Goal: Find specific page/section: Find specific page/section

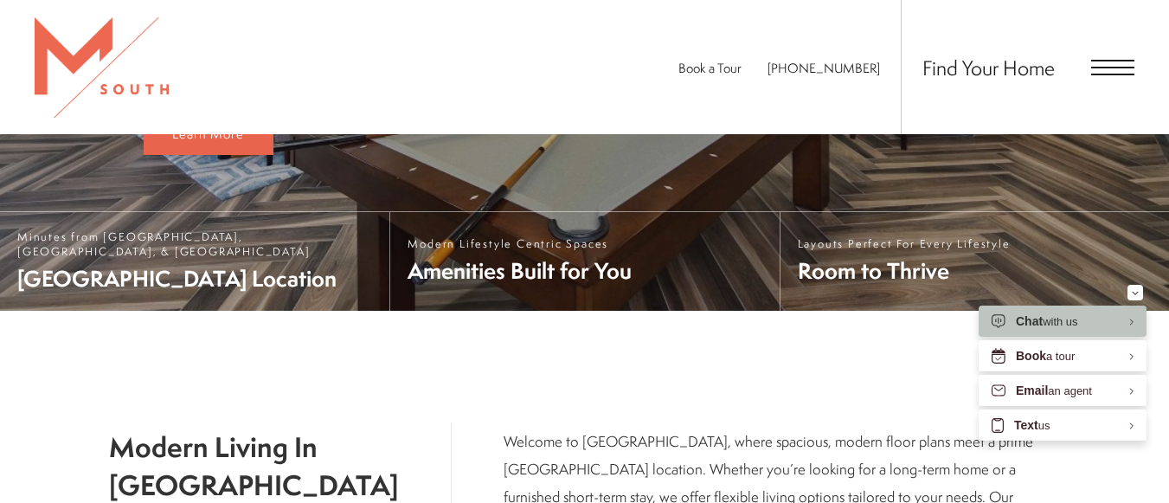
scroll to position [346, 0]
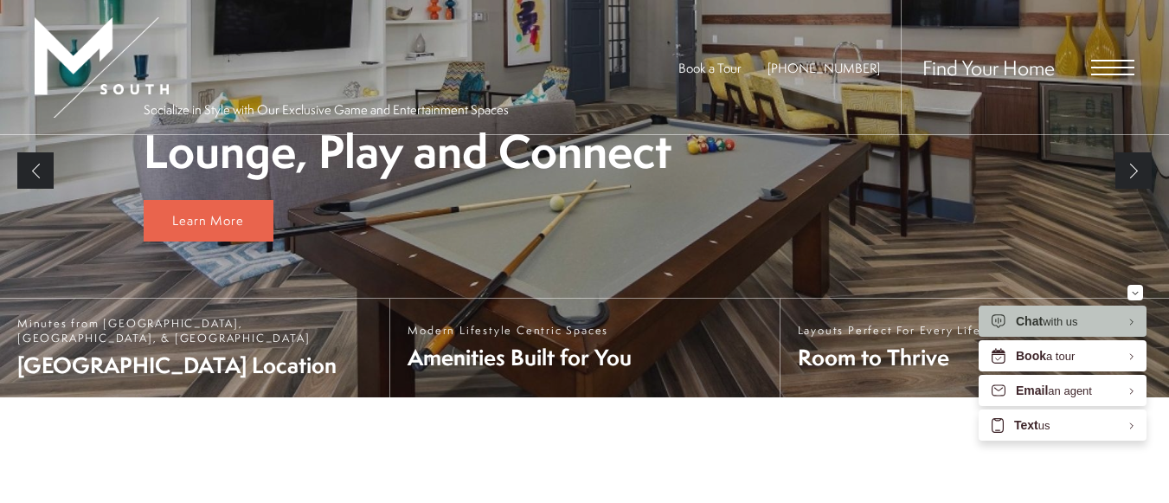
click at [1114, 57] on div "Find Your Home" at bounding box center [1018, 67] width 234 height 134
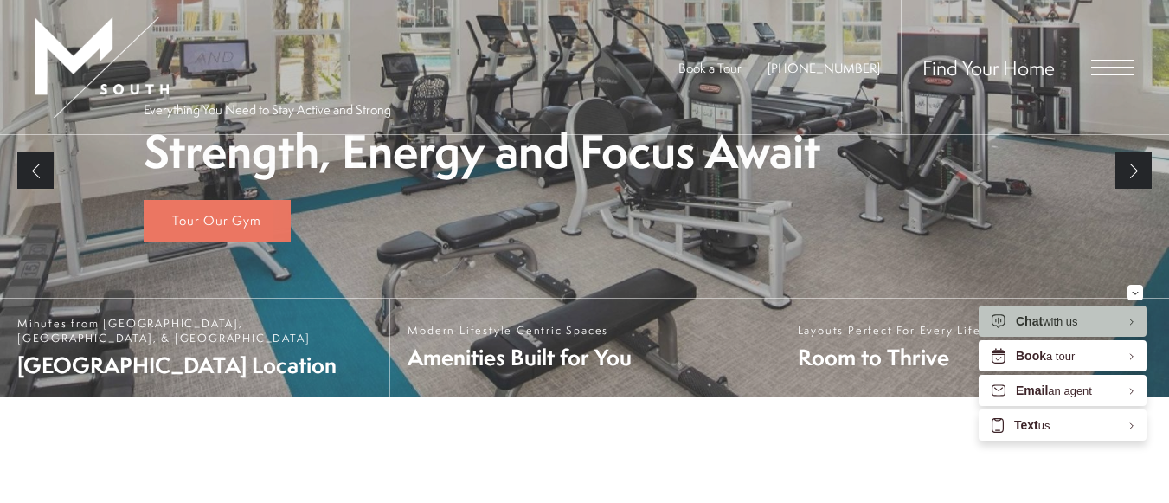
click at [1114, 74] on span "Open Menu" at bounding box center [1112, 75] width 43 height 2
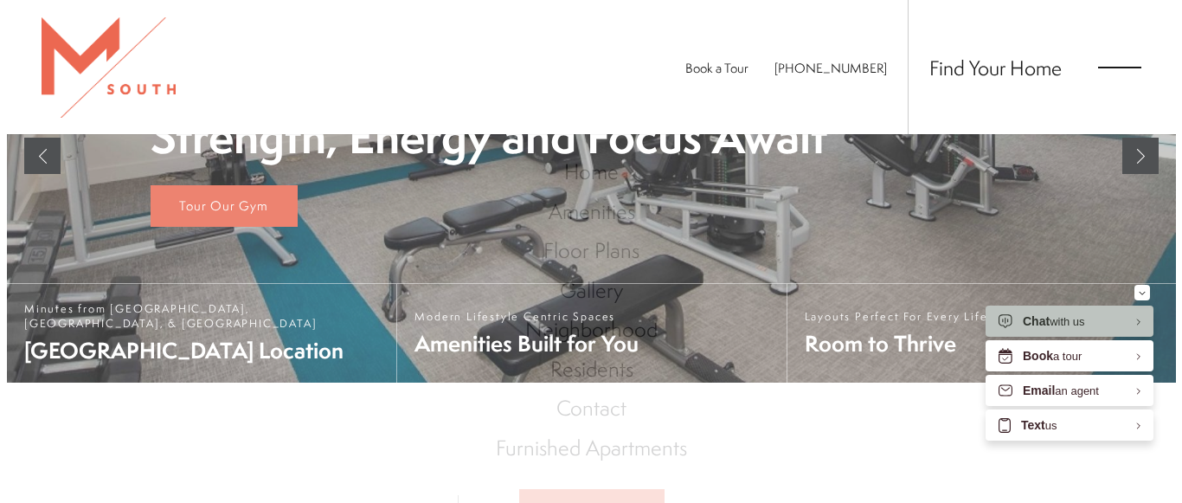
scroll to position [0, 0]
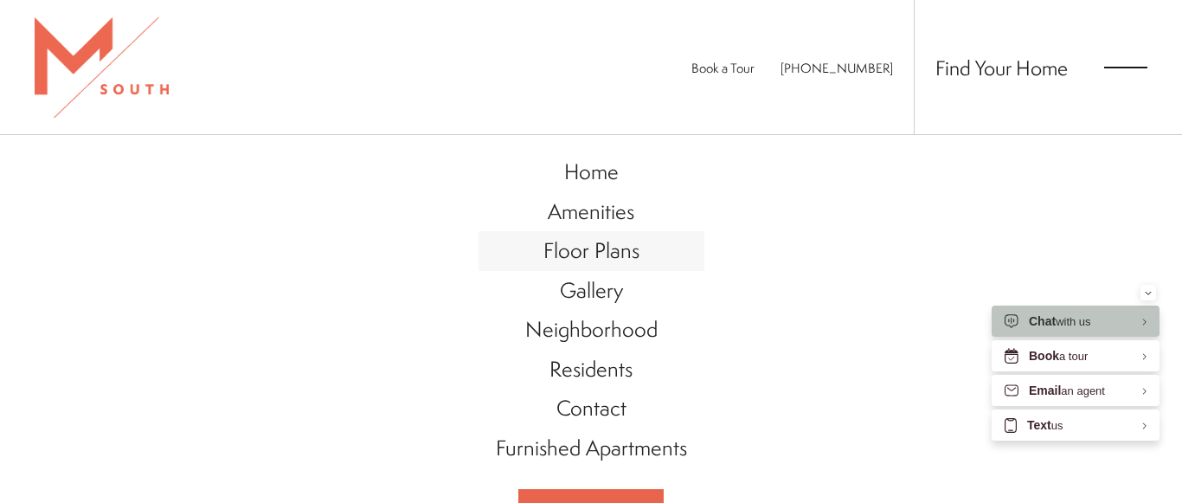
click at [608, 252] on span "Floor Plans" at bounding box center [592, 249] width 96 height 29
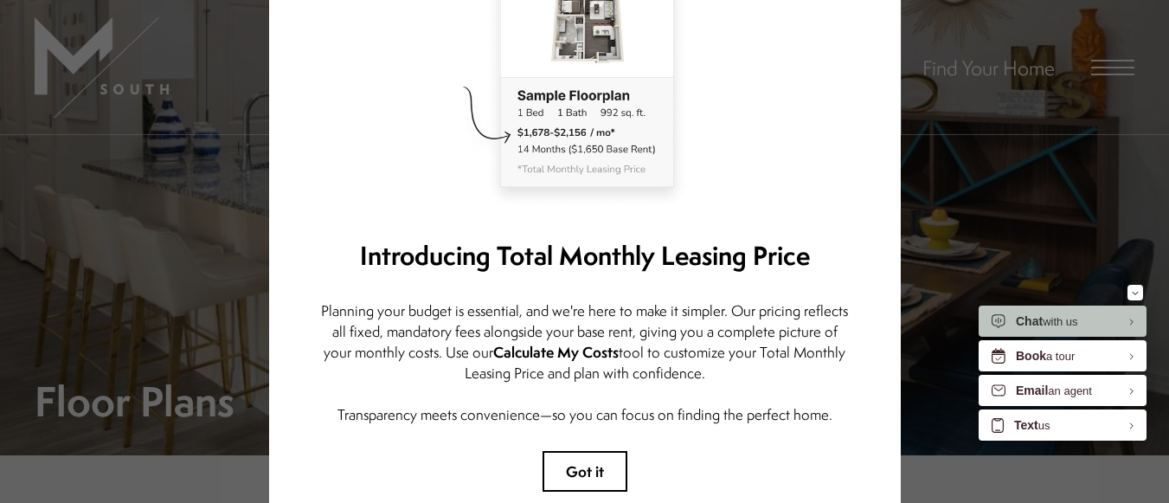
scroll to position [296, 0]
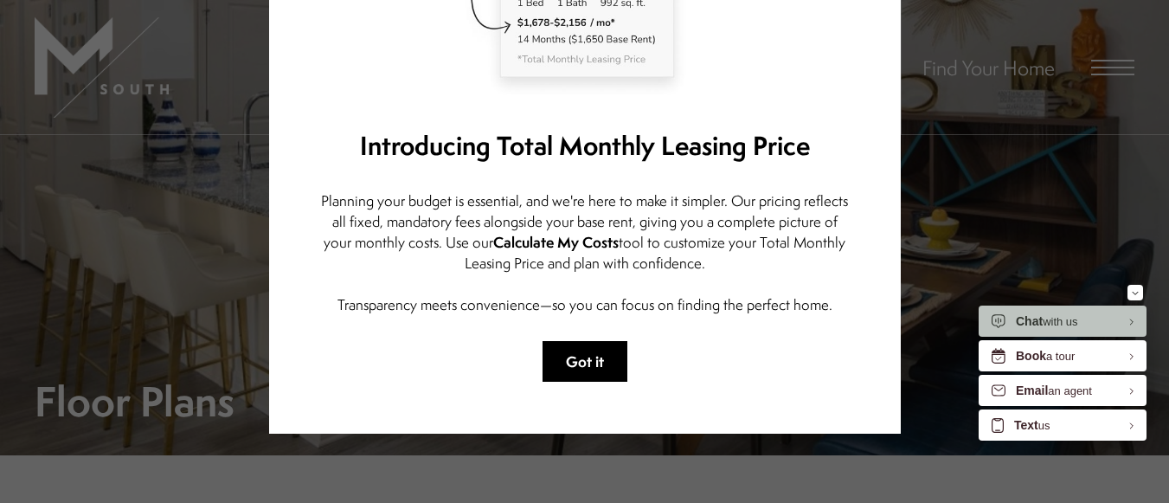
click at [583, 361] on button "Got it" at bounding box center [585, 361] width 85 height 41
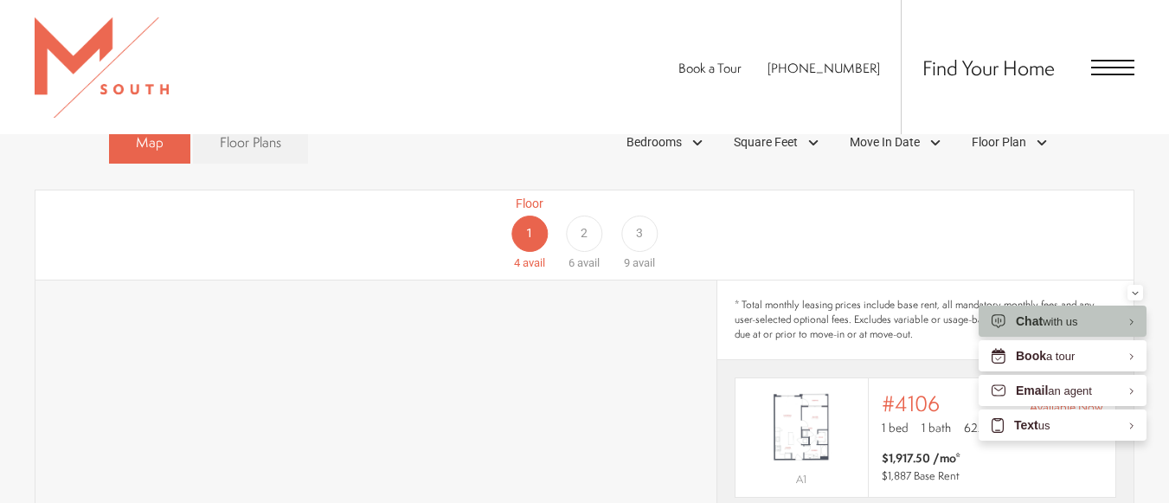
scroll to position [779, 0]
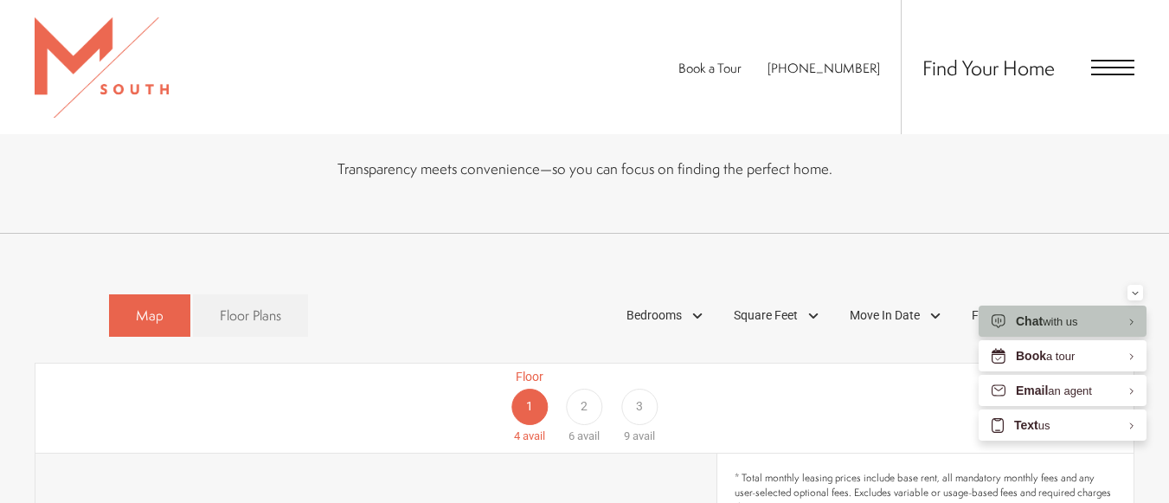
click at [583, 397] on span "2" at bounding box center [584, 406] width 7 height 18
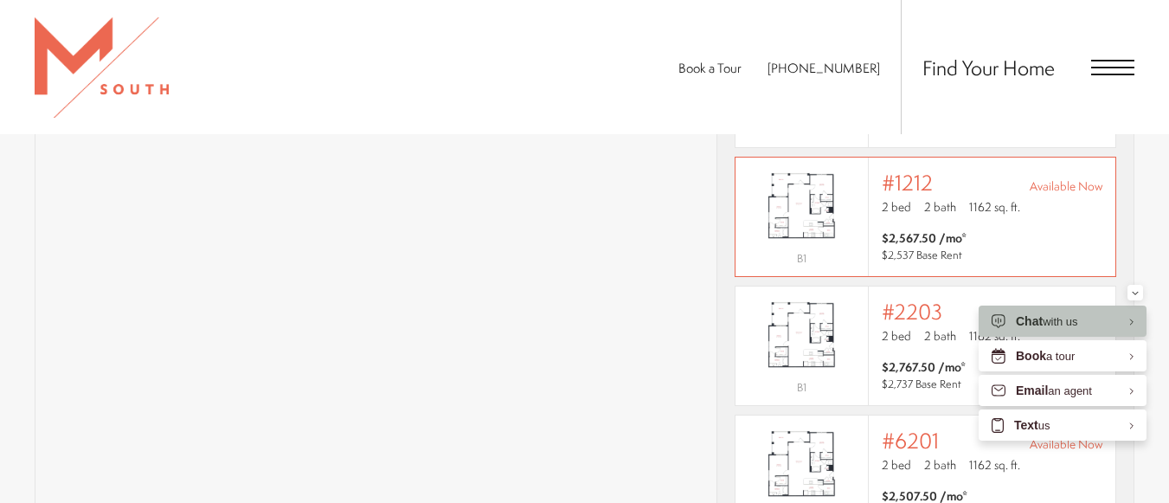
scroll to position [191, 0]
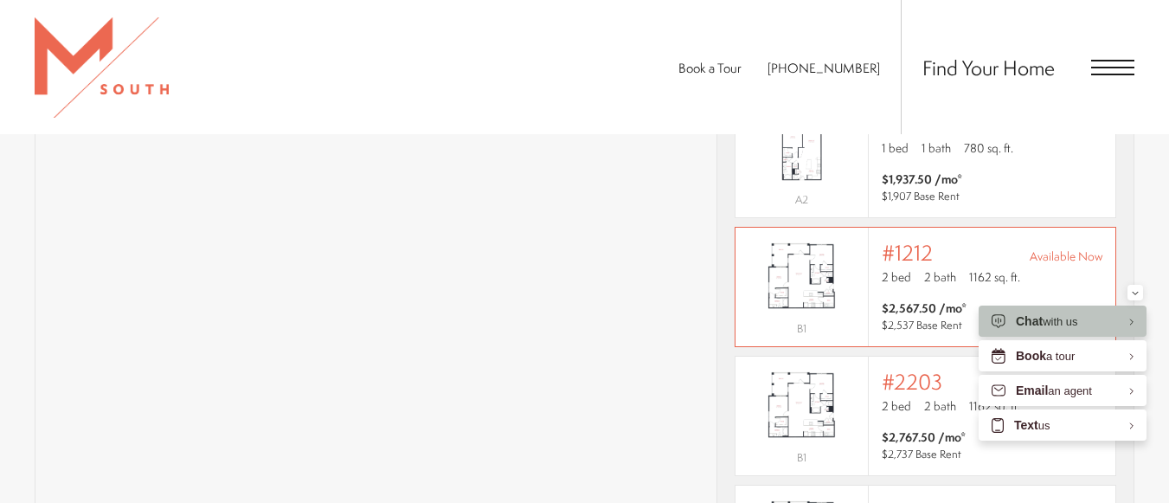
click at [816, 269] on img "View #1212" at bounding box center [802, 276] width 132 height 83
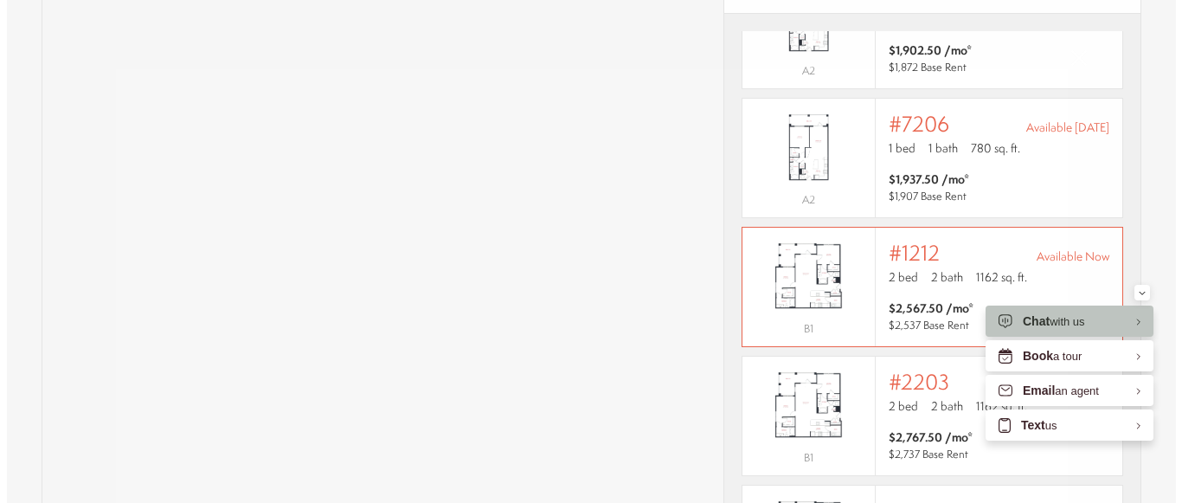
scroll to position [0, 0]
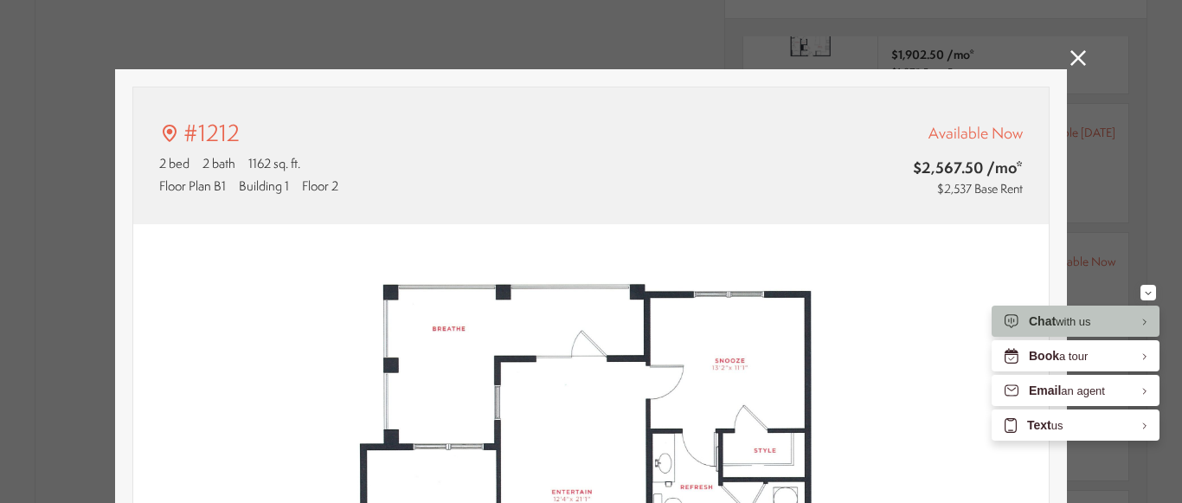
type input "**********"
click at [1058, 61] on div "#1212 2 bed 2 bath 1162 sq. ft. Floor Plan B1 Building 1 Floor 2 Available Now …" at bounding box center [591, 251] width 1182 height 503
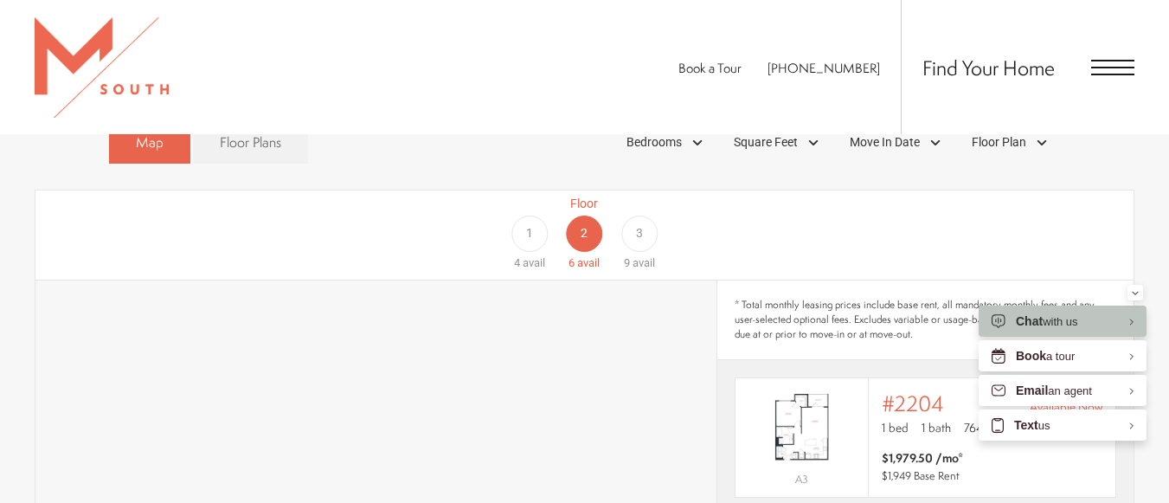
scroll to position [779, 0]
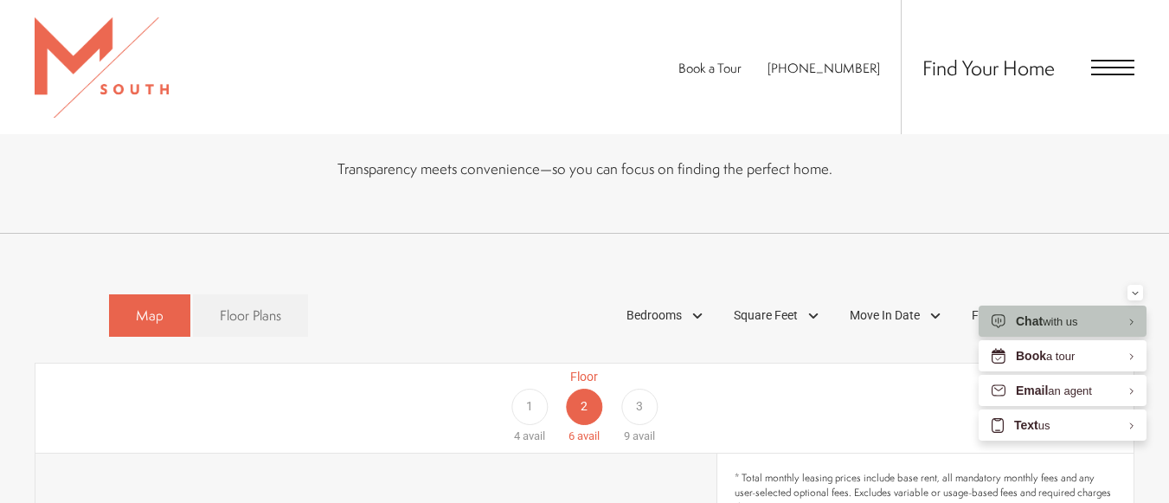
click at [648, 389] on div "3" at bounding box center [639, 407] width 36 height 36
click at [675, 306] on span "Bedrooms" at bounding box center [654, 315] width 55 height 18
click at [657, 386] on span "2 Bedroom" at bounding box center [634, 395] width 87 height 19
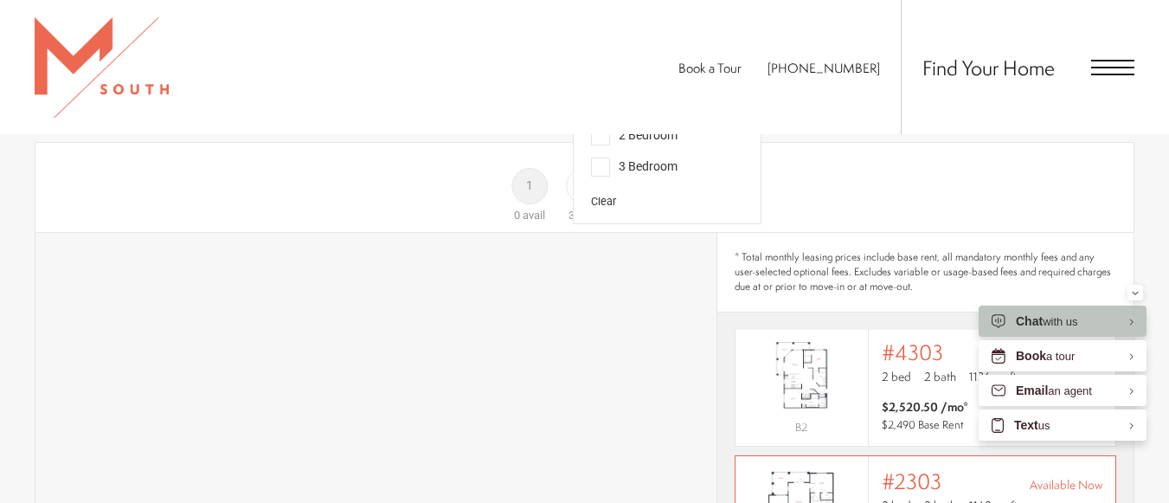
scroll to position [1298, 0]
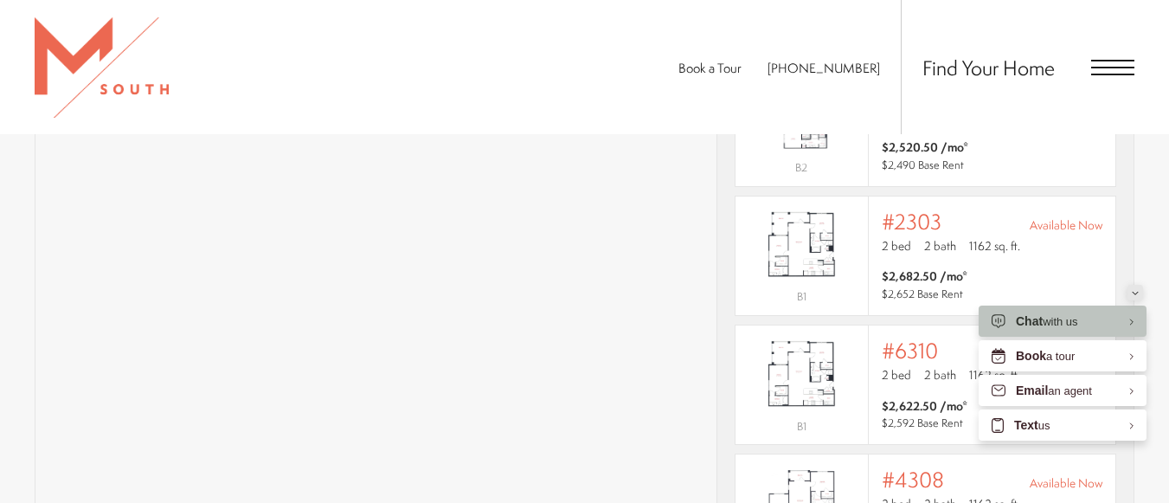
click at [1134, 295] on div "Minimize" at bounding box center [1135, 293] width 7 height 16
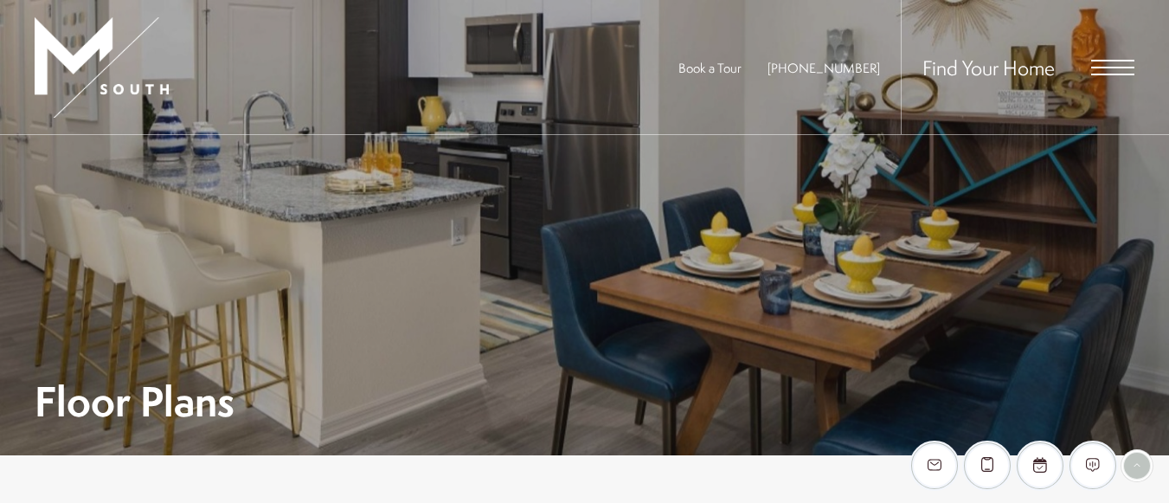
scroll to position [0, 0]
